Goal: Task Accomplishment & Management: Manage account settings

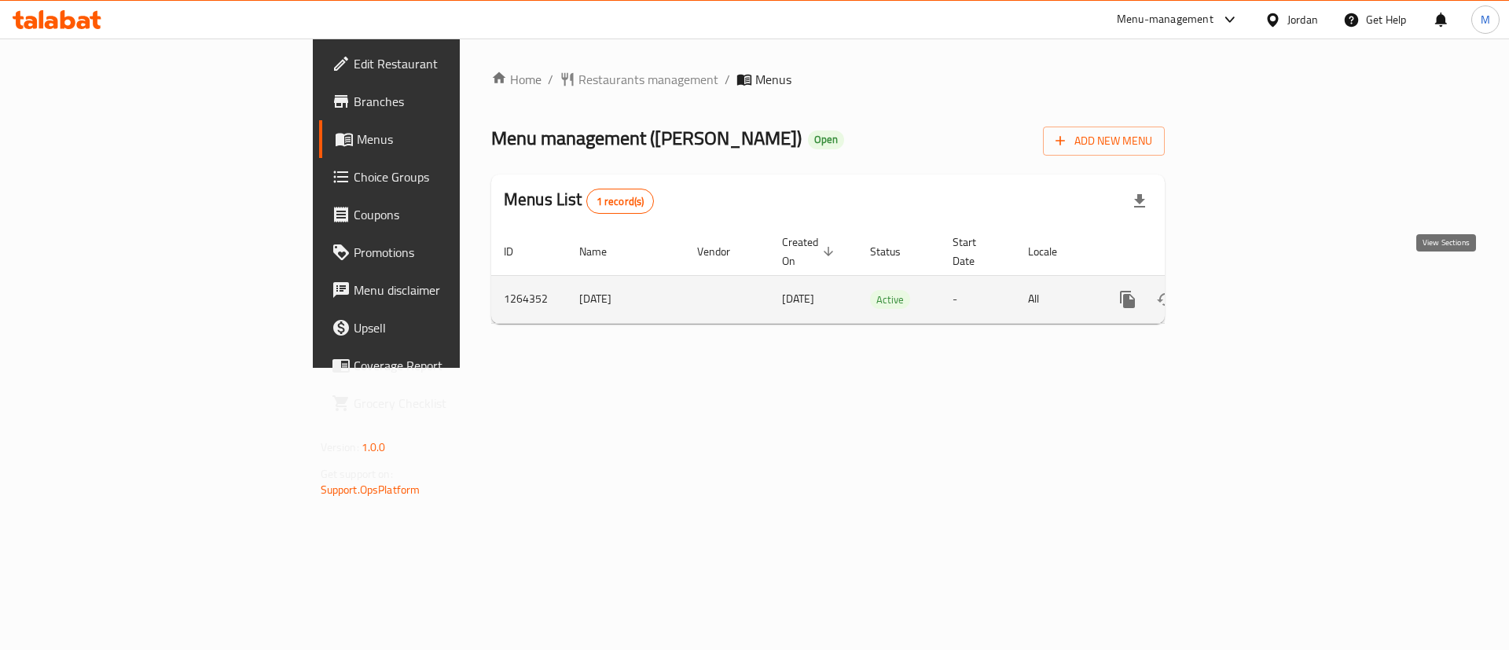
click at [1250, 290] on icon "enhanced table" at bounding box center [1241, 299] width 19 height 19
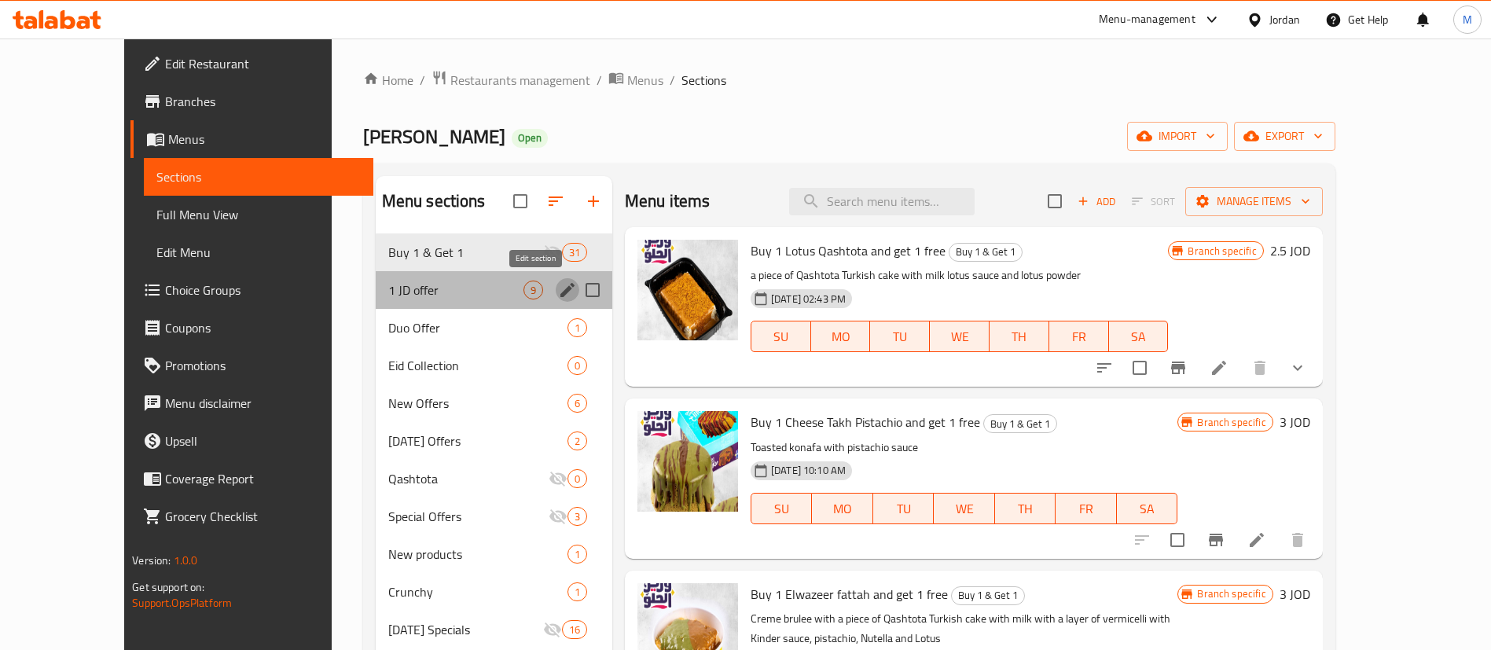
click at [560, 293] on icon "edit" at bounding box center [567, 290] width 14 height 14
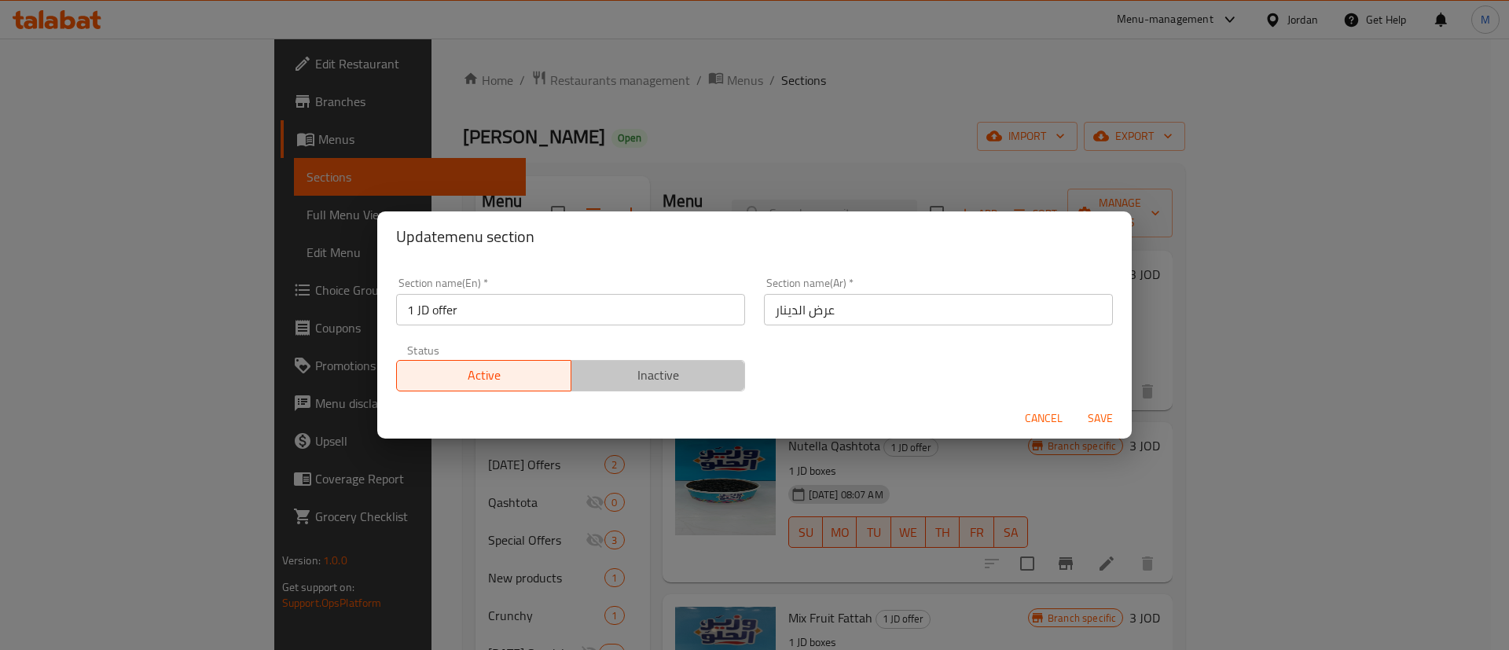
click at [673, 376] on span "Inactive" at bounding box center [659, 375] width 162 height 23
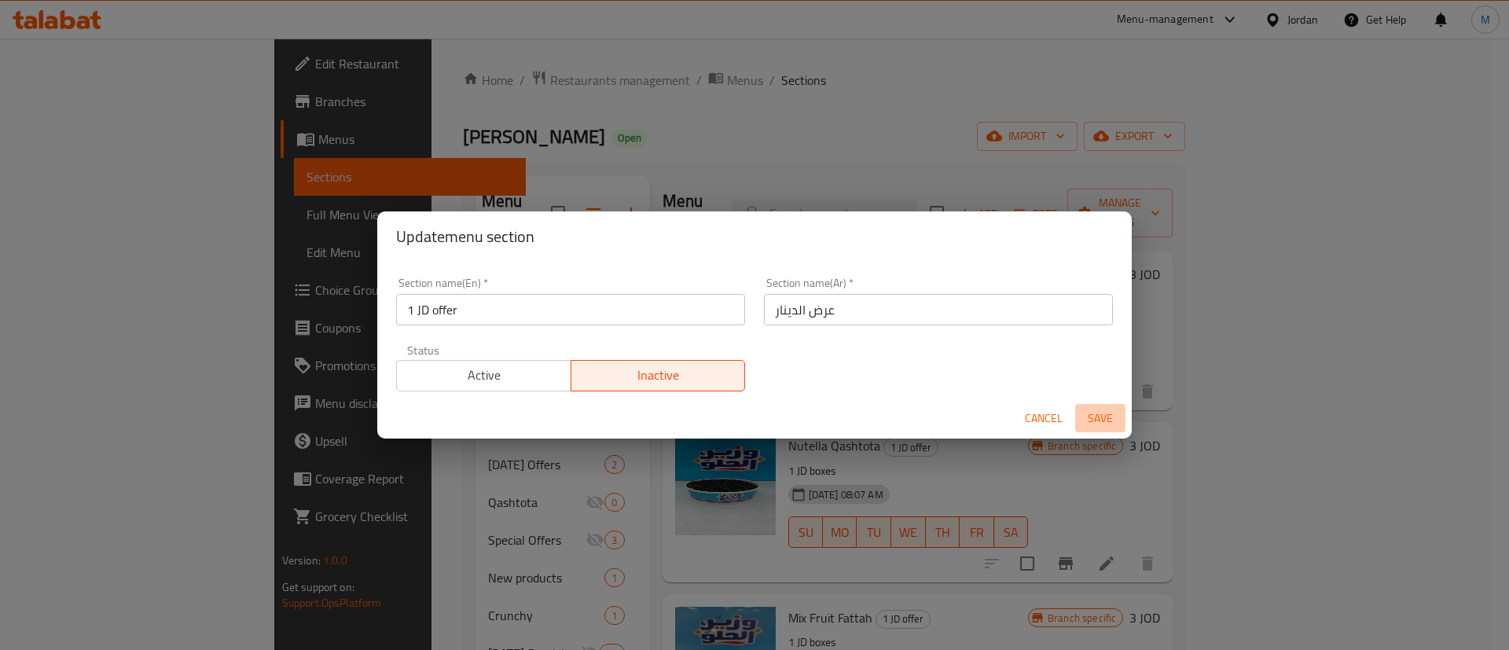
click at [1102, 406] on button "Save" at bounding box center [1100, 418] width 50 height 29
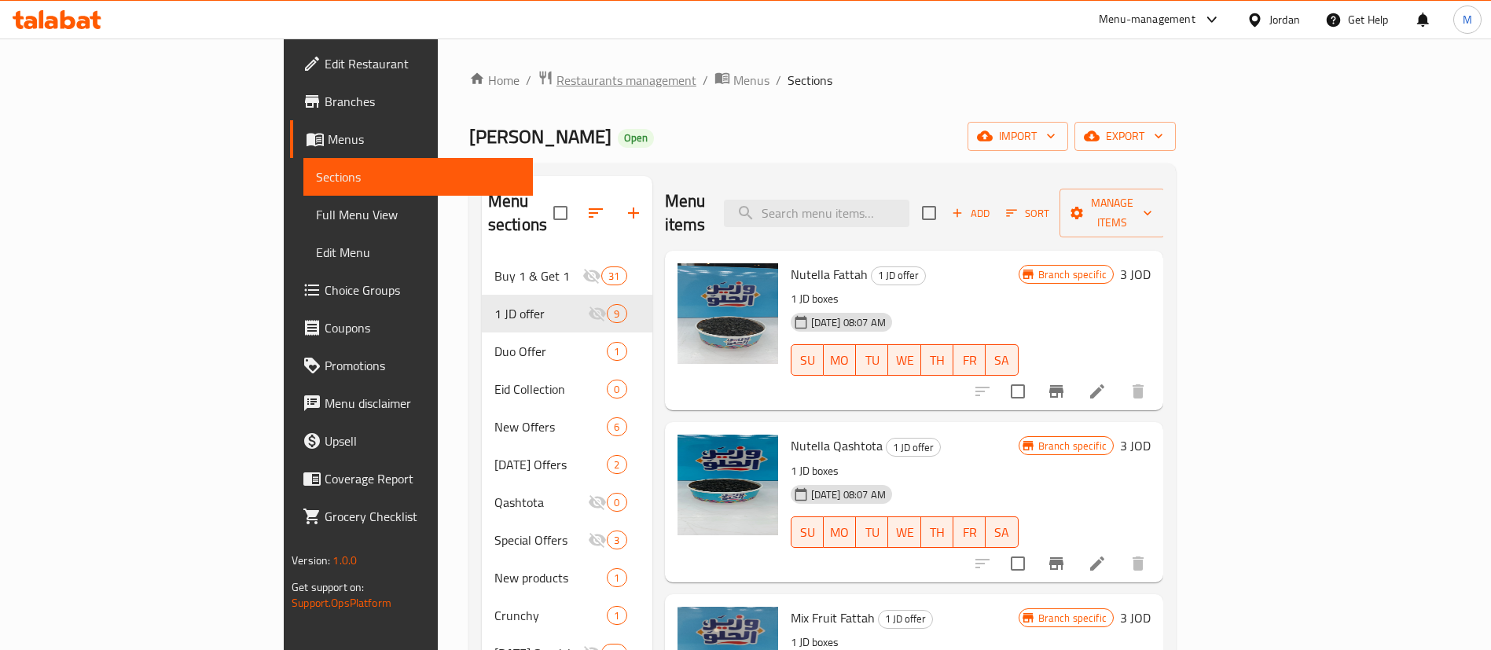
click at [556, 79] on span "Restaurants management" at bounding box center [626, 80] width 140 height 19
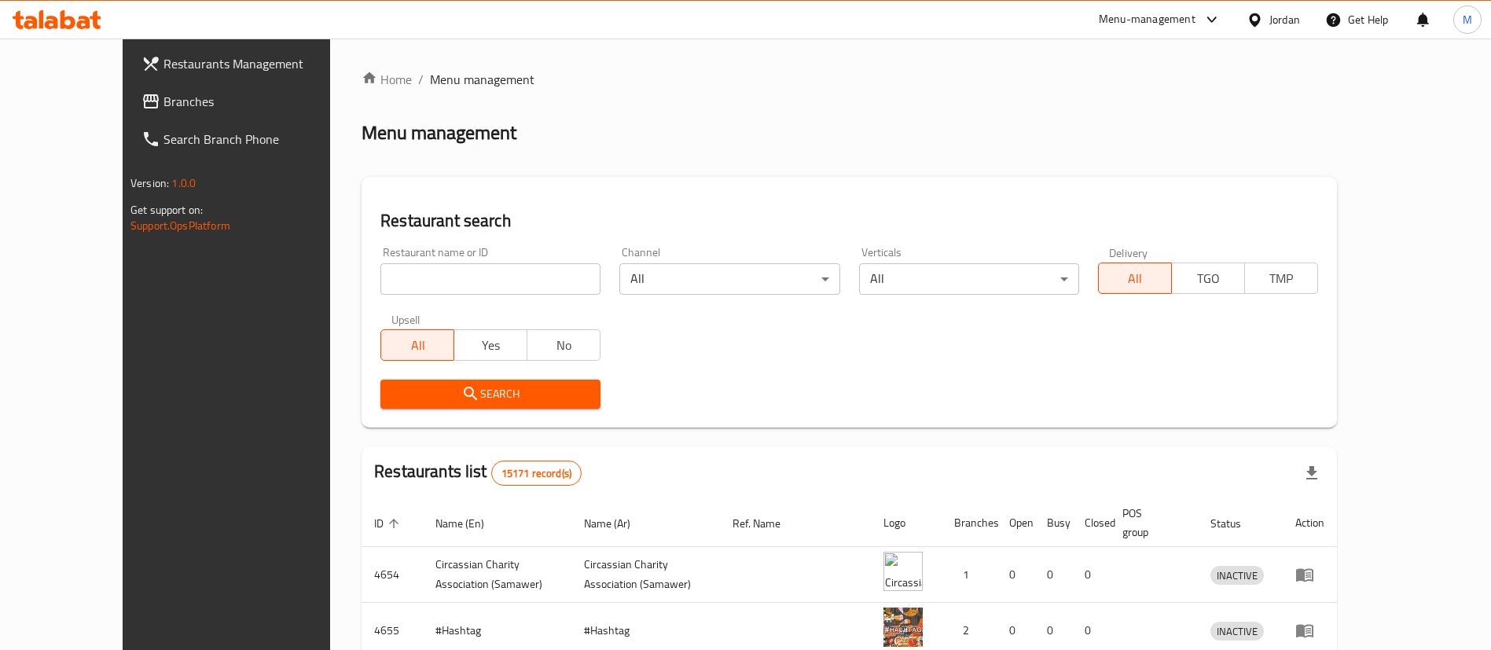
click at [453, 284] on input "search" at bounding box center [490, 278] width 220 height 31
type input "[PERSON_NAME]"
click at [504, 389] on span "Search" at bounding box center [490, 394] width 195 height 20
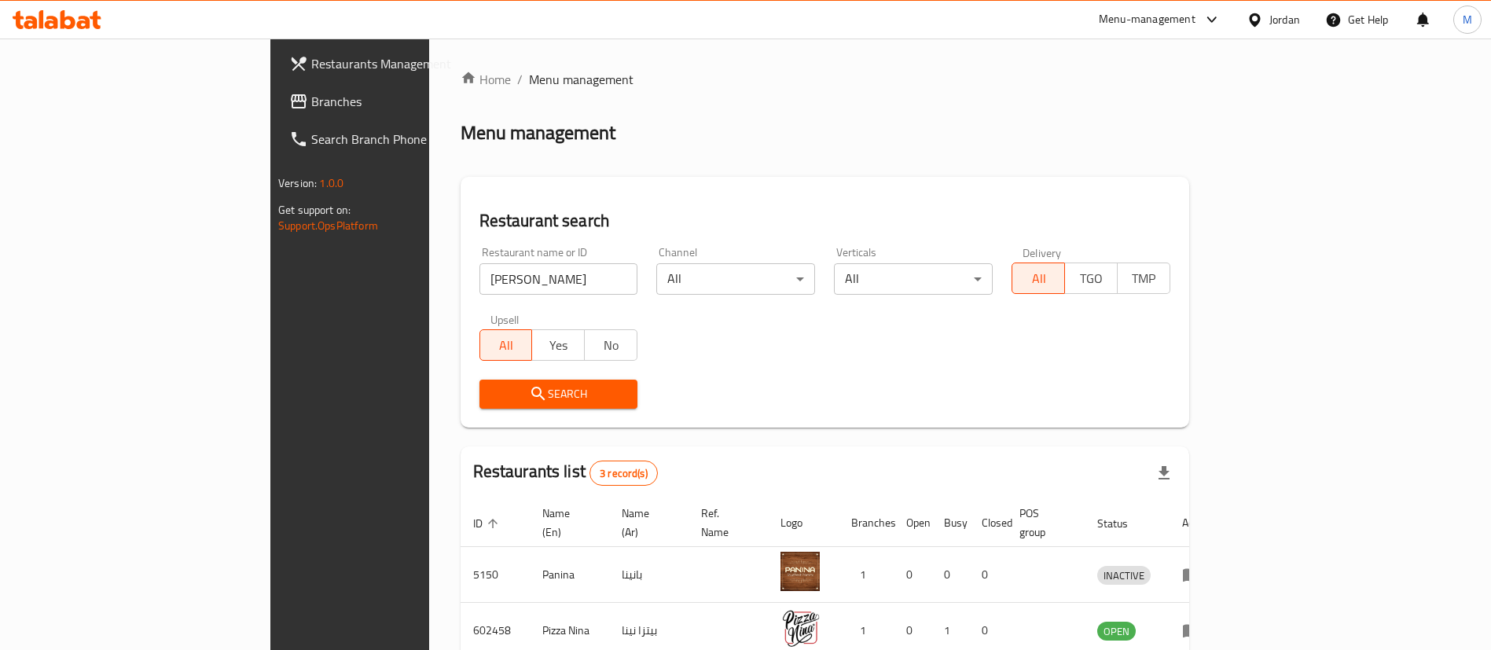
scroll to position [132, 0]
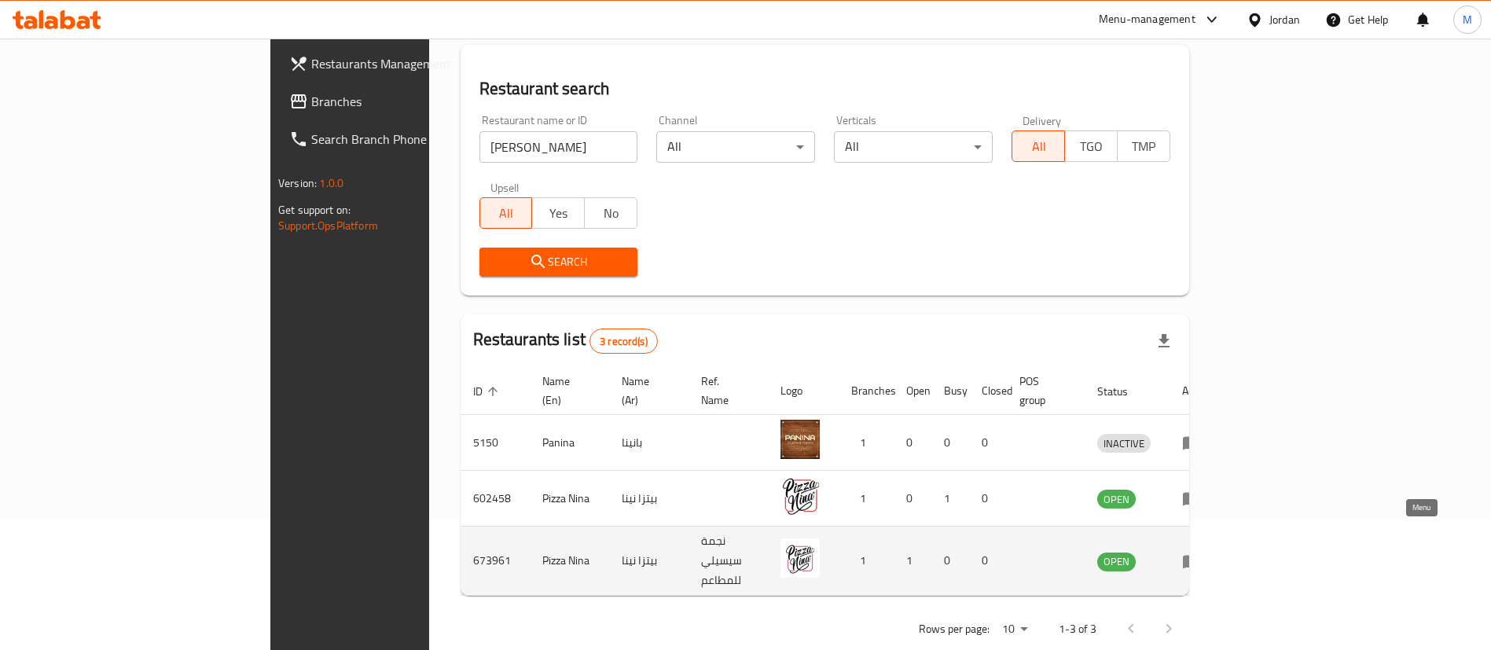
click at [1201, 552] on icon "enhanced table" at bounding box center [1191, 561] width 19 height 19
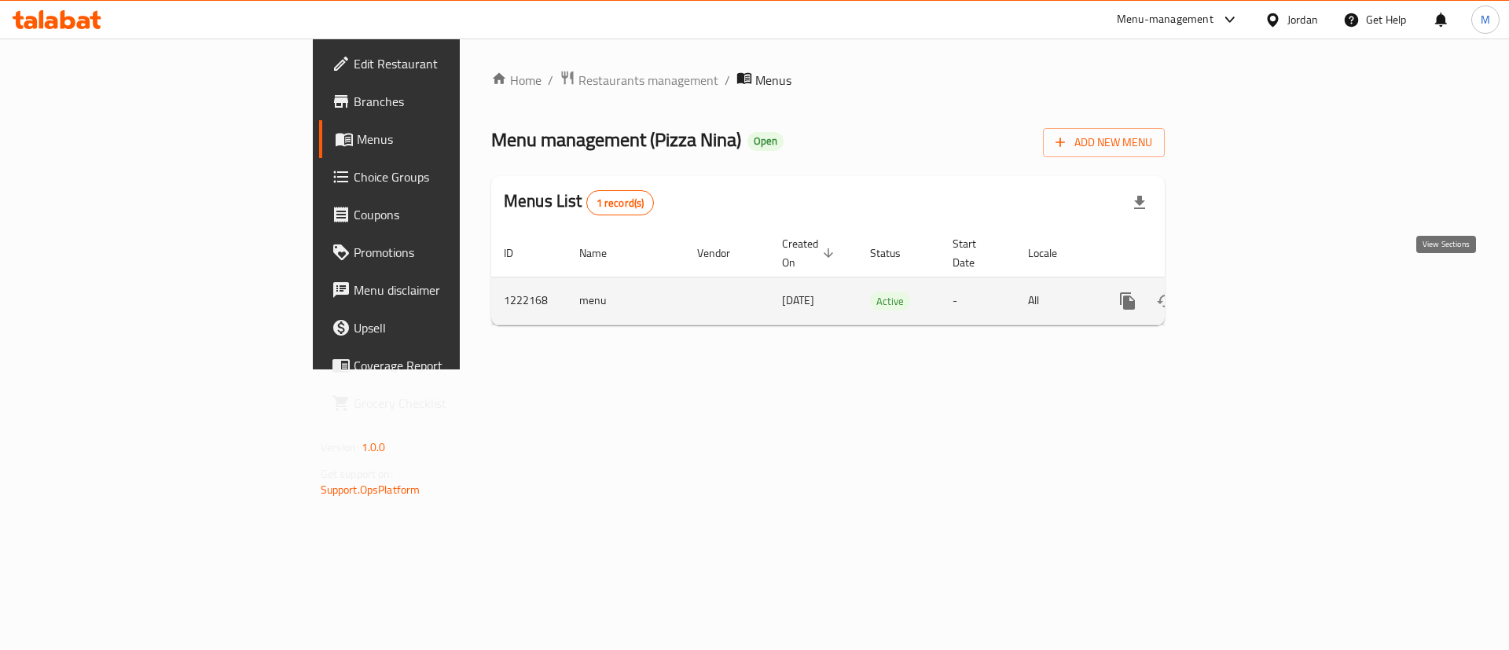
click at [1250, 292] on icon "enhanced table" at bounding box center [1241, 301] width 19 height 19
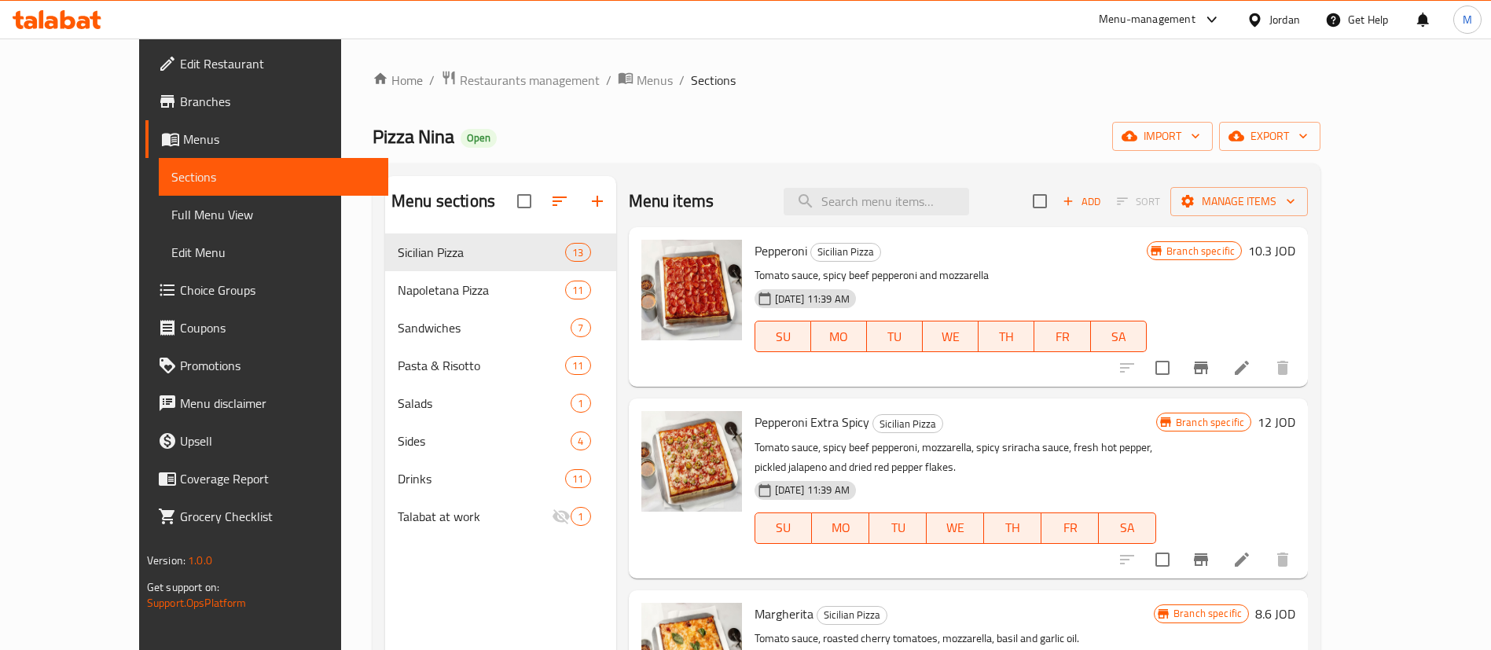
click at [159, 112] on link "Branches" at bounding box center [266, 102] width 243 height 38
